Goal: Transaction & Acquisition: Purchase product/service

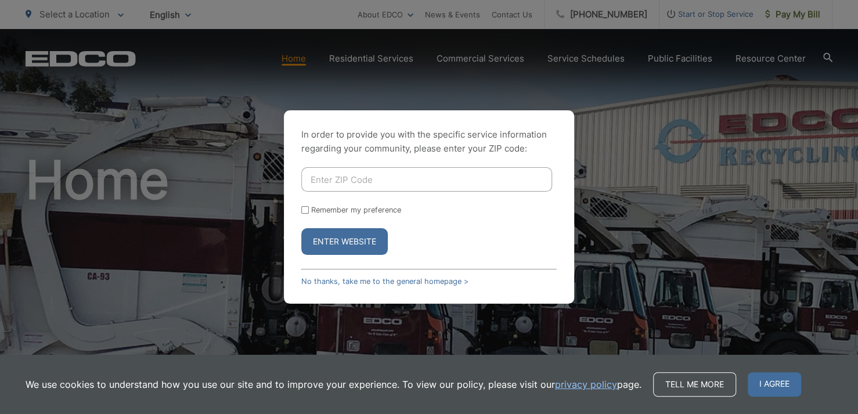
click at [360, 181] on input "Enter ZIP Code" at bounding box center [426, 179] width 251 height 24
type input "92021"
click at [342, 239] on button "Enter Website" at bounding box center [344, 241] width 86 height 27
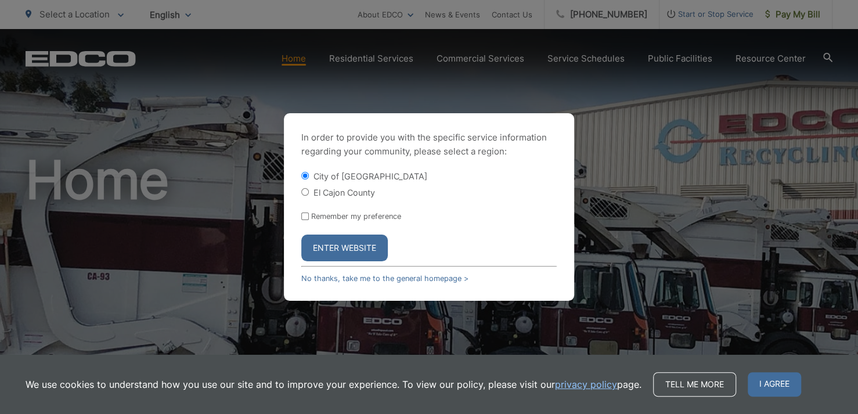
click at [353, 246] on button "Enter Website" at bounding box center [344, 248] width 86 height 27
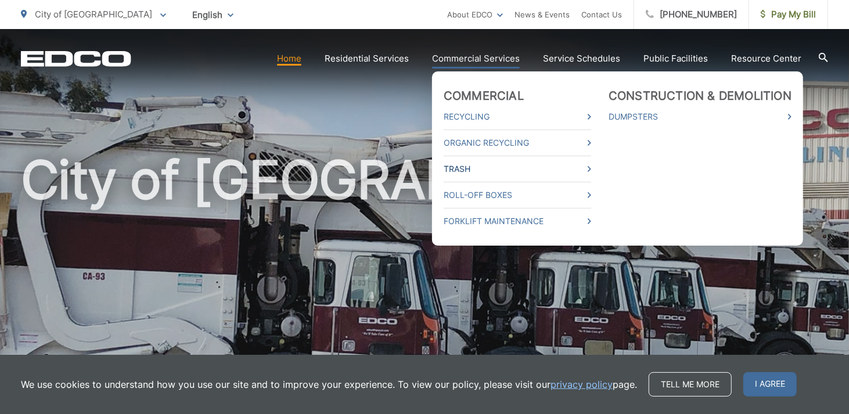
click at [449, 166] on link "Trash" at bounding box center [516, 169] width 147 height 14
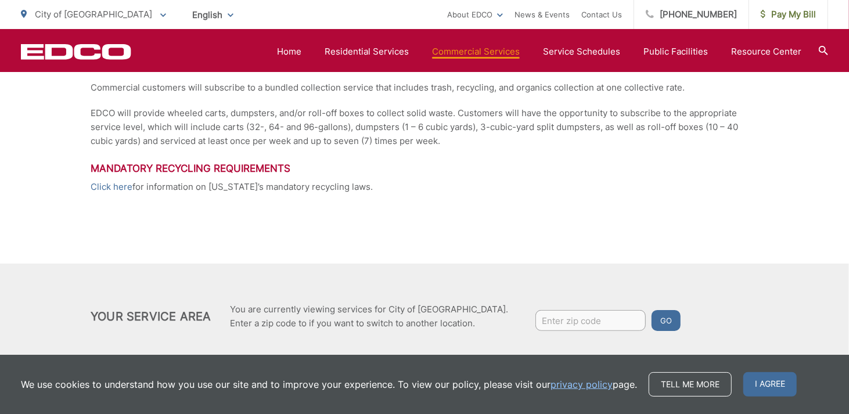
scroll to position [329, 0]
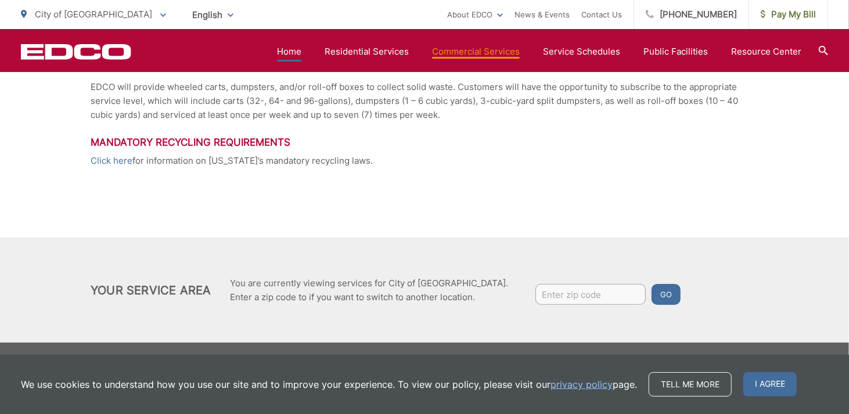
click at [285, 52] on link "Home" at bounding box center [289, 52] width 24 height 14
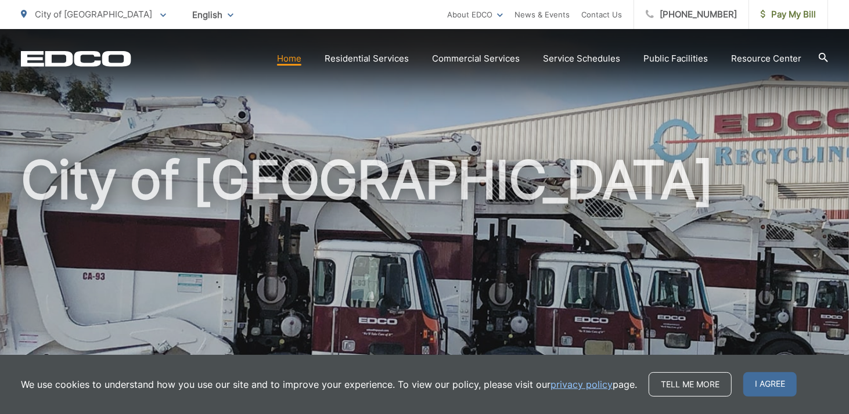
click at [279, 57] on link "Home" at bounding box center [289, 59] width 24 height 14
click at [503, 13] on link "About EDCO" at bounding box center [475, 15] width 56 height 14
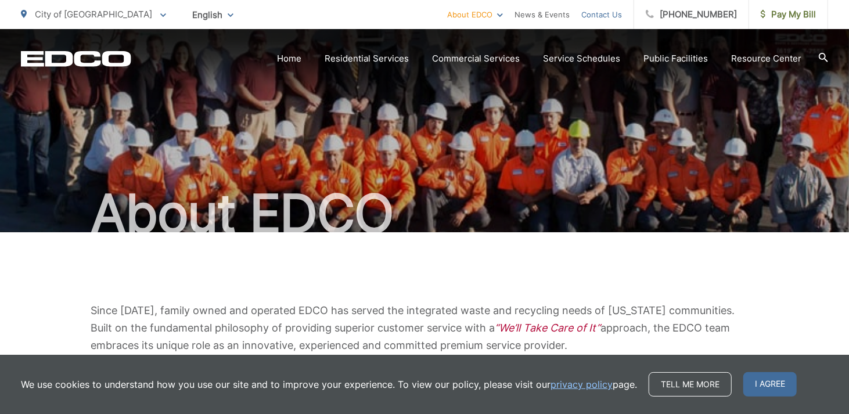
click at [619, 13] on link "Contact Us" at bounding box center [601, 15] width 41 height 14
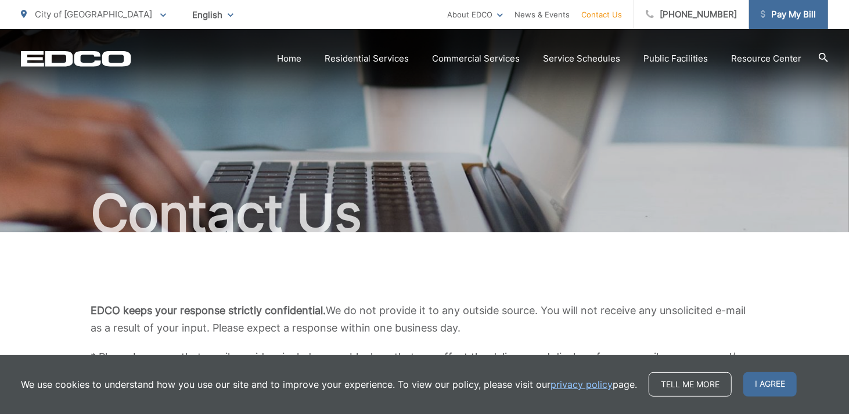
click at [787, 13] on span "Pay My Bill" at bounding box center [787, 15] width 55 height 14
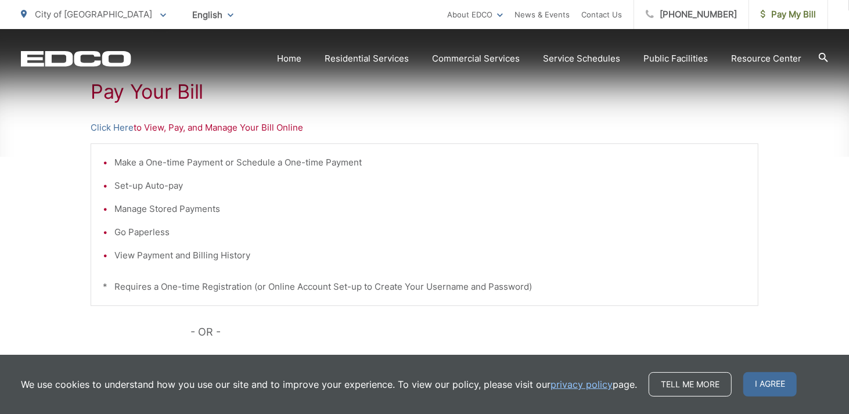
scroll to position [232, 0]
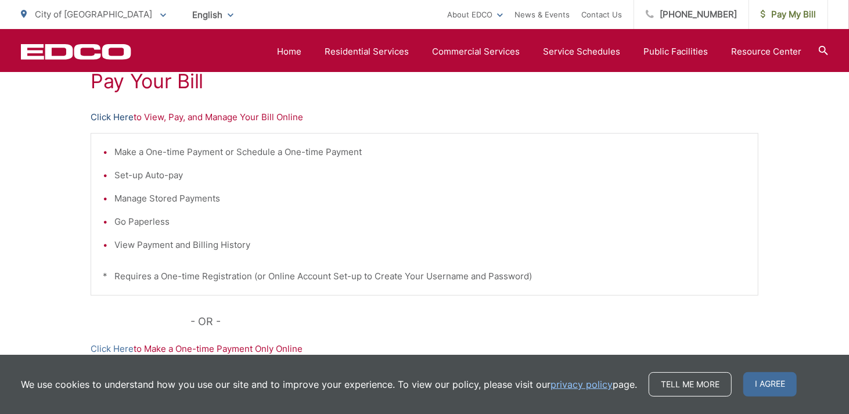
click at [113, 118] on link "Click Here" at bounding box center [112, 117] width 43 height 14
click at [261, 117] on p "Click Here to View, Pay, and Manage Your Bill Online" at bounding box center [425, 117] width 668 height 14
click at [123, 118] on link "Click Here" at bounding box center [112, 117] width 43 height 14
